Goal: Task Accomplishment & Management: Manage account settings

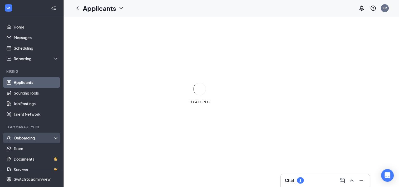
click at [30, 139] on div "Onboarding" at bounding box center [34, 137] width 41 height 5
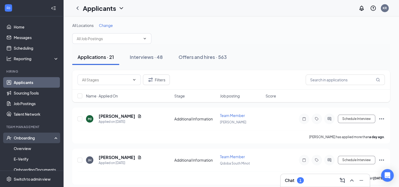
click at [34, 138] on div "Onboarding" at bounding box center [34, 137] width 41 height 5
click at [26, 138] on div "Onboarding" at bounding box center [34, 137] width 41 height 5
click at [27, 149] on link "Overview" at bounding box center [36, 148] width 45 height 11
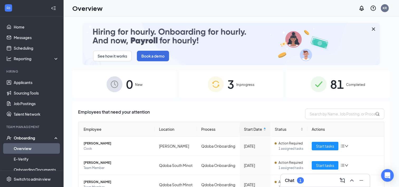
click at [241, 87] on div "3 In progress" at bounding box center [231, 84] width 104 height 28
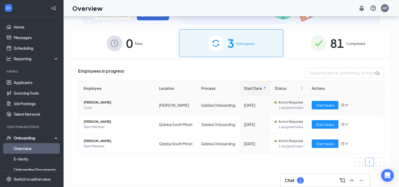
scroll to position [24, 0]
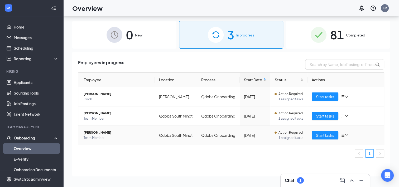
click at [106, 130] on span "[PERSON_NAME]" at bounding box center [117, 132] width 67 height 5
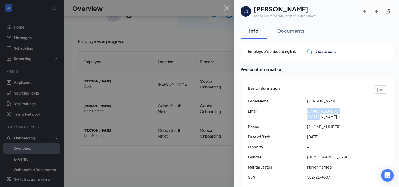
drag, startPoint x: 348, startPoint y: 109, endPoint x: 308, endPoint y: 112, distance: 40.1
click at [308, 112] on span "[EMAIL_ADDRESS][DOMAIN_NAME]" at bounding box center [336, 114] width 59 height 12
copy span "[EMAIL_ADDRESS][DOMAIN_NAME]"
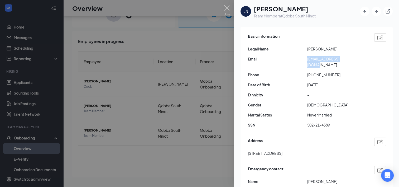
scroll to position [53, 0]
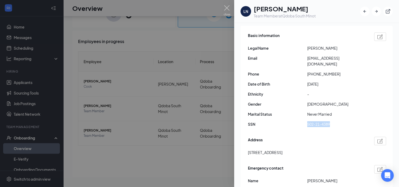
drag, startPoint x: 330, startPoint y: 117, endPoint x: 306, endPoint y: 119, distance: 24.6
click at [306, 121] on div "SSN 502-21-4389" at bounding box center [317, 124] width 138 height 6
copy div "502-21-4389"
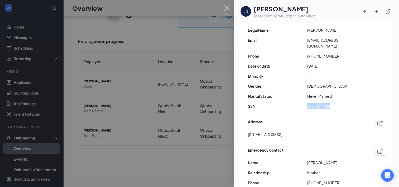
scroll to position [79, 0]
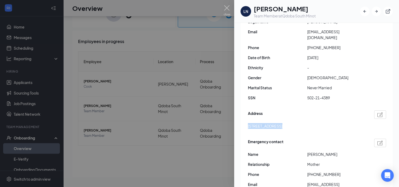
drag, startPoint x: 276, startPoint y: 120, endPoint x: 247, endPoint y: 120, distance: 29.8
click at [247, 120] on div "Basic information Legal Name [PERSON_NAME] Email [EMAIL_ADDRESS][DOMAIN_NAME] P…" at bounding box center [316, 101] width 152 height 204
copy span "[STREET_ADDRESS]"
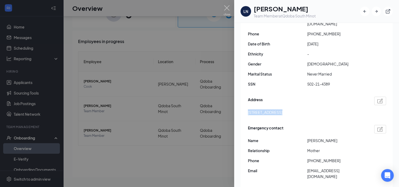
scroll to position [105, 0]
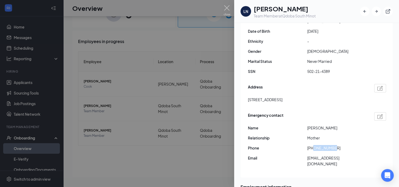
drag, startPoint x: 333, startPoint y: 142, endPoint x: 313, endPoint y: 144, distance: 20.7
click at [313, 145] on span "[PHONE_NUMBER]" at bounding box center [336, 148] width 59 height 6
drag, startPoint x: 313, startPoint y: 144, endPoint x: 322, endPoint y: 81, distance: 64.1
click at [322, 84] on div "Address" at bounding box center [317, 88] width 138 height 8
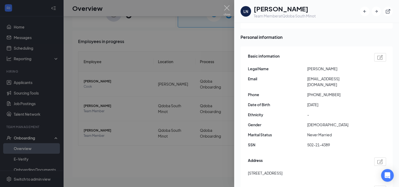
scroll to position [26, 0]
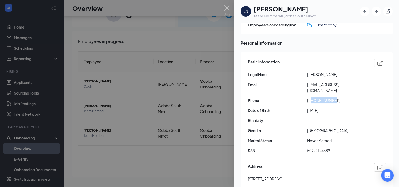
drag, startPoint x: 335, startPoint y: 93, endPoint x: 312, endPoint y: 96, distance: 23.0
click at [312, 97] on span "[PHONE_NUMBER]" at bounding box center [336, 100] width 59 height 6
copy span "7017213185"
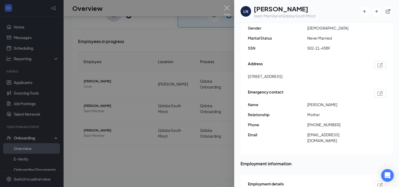
scroll to position [132, 0]
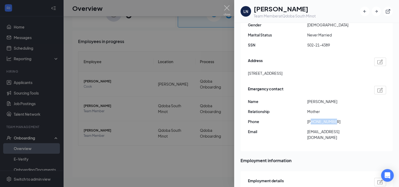
drag, startPoint x: 333, startPoint y: 114, endPoint x: 311, endPoint y: 117, distance: 21.8
click at [311, 118] on span "[PHONE_NUMBER]" at bounding box center [336, 121] width 59 height 6
copy span "7017201585"
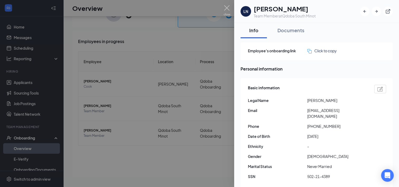
scroll to position [0, 0]
click at [294, 32] on div "Documents" at bounding box center [290, 30] width 27 height 7
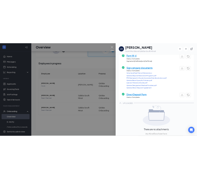
scroll to position [79, 0]
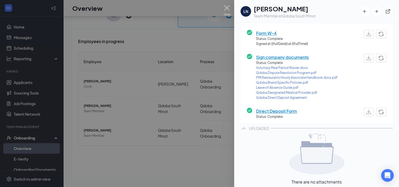
click at [228, 7] on img at bounding box center [226, 10] width 7 height 10
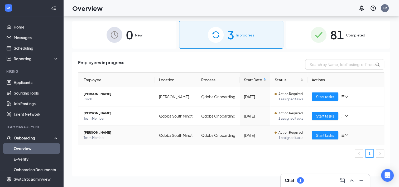
click at [97, 131] on span "[PERSON_NAME]" at bounding box center [117, 132] width 67 height 5
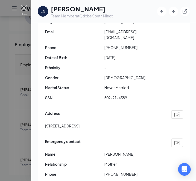
scroll to position [105, 0]
